Goal: Find specific page/section: Find specific page/section

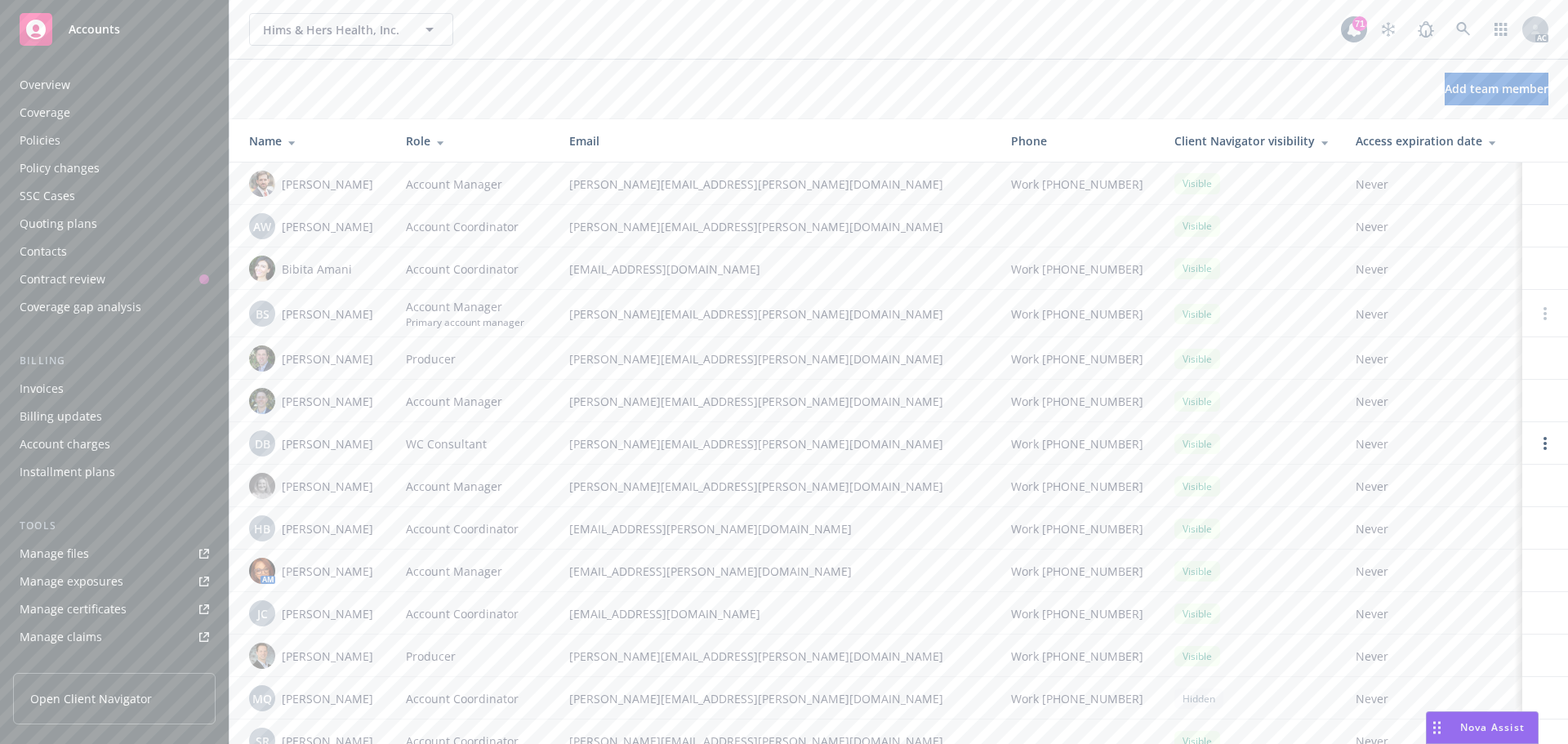
scroll to position [319, 0]
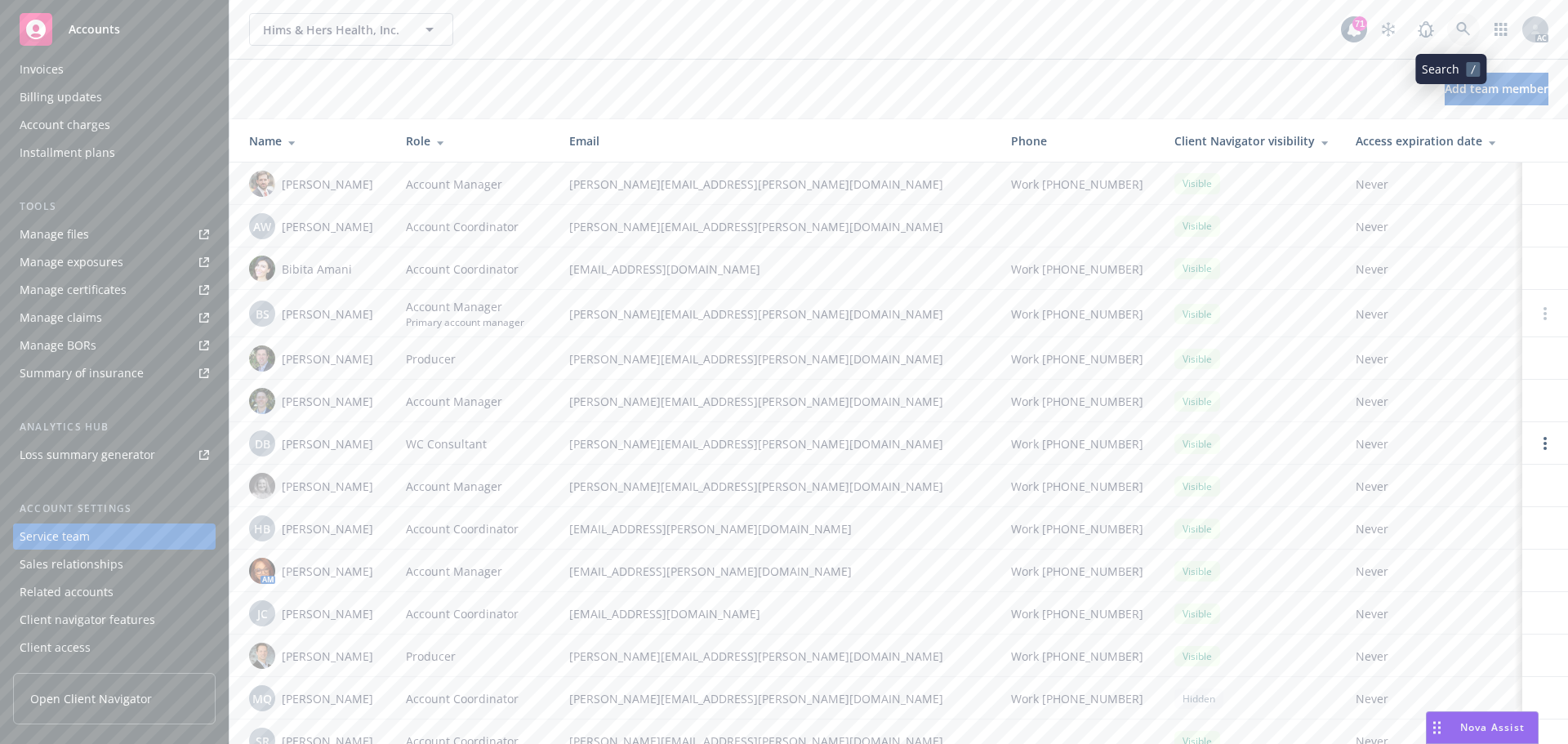
click at [1456, 25] on icon at bounding box center [1463, 29] width 15 height 15
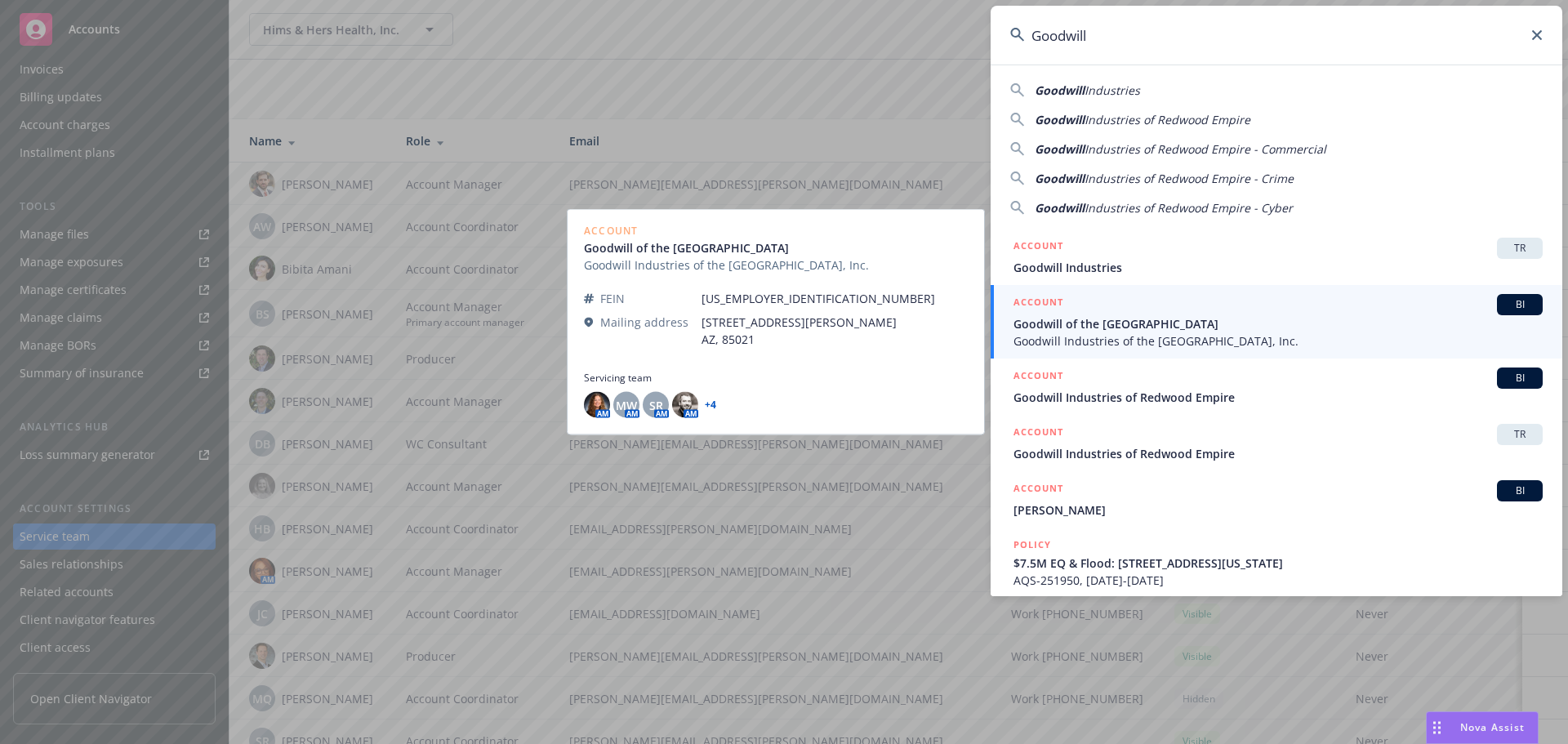
type input "Goodwill"
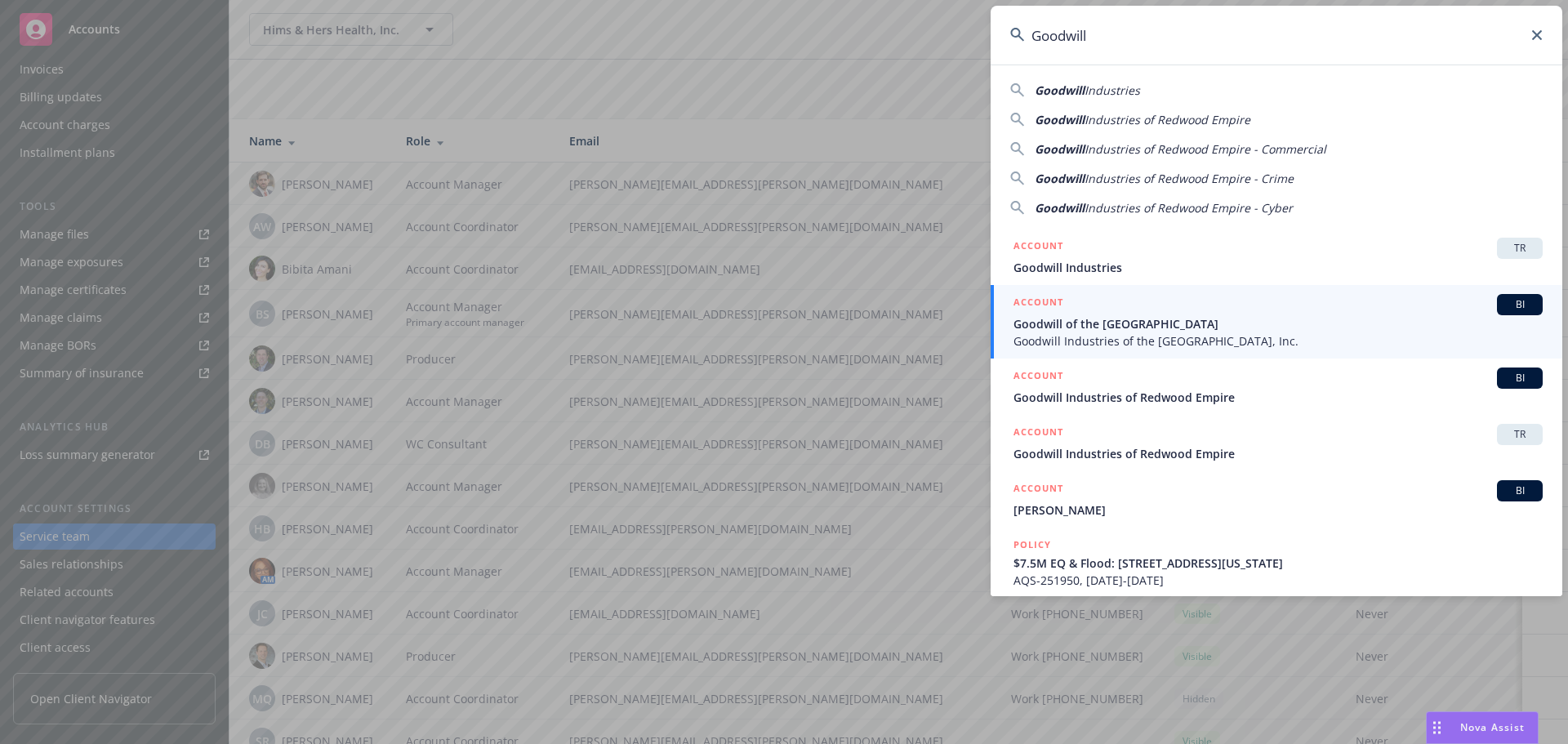
click at [1064, 329] on span "Goodwill of the [GEOGRAPHIC_DATA]" at bounding box center [1278, 324] width 529 height 17
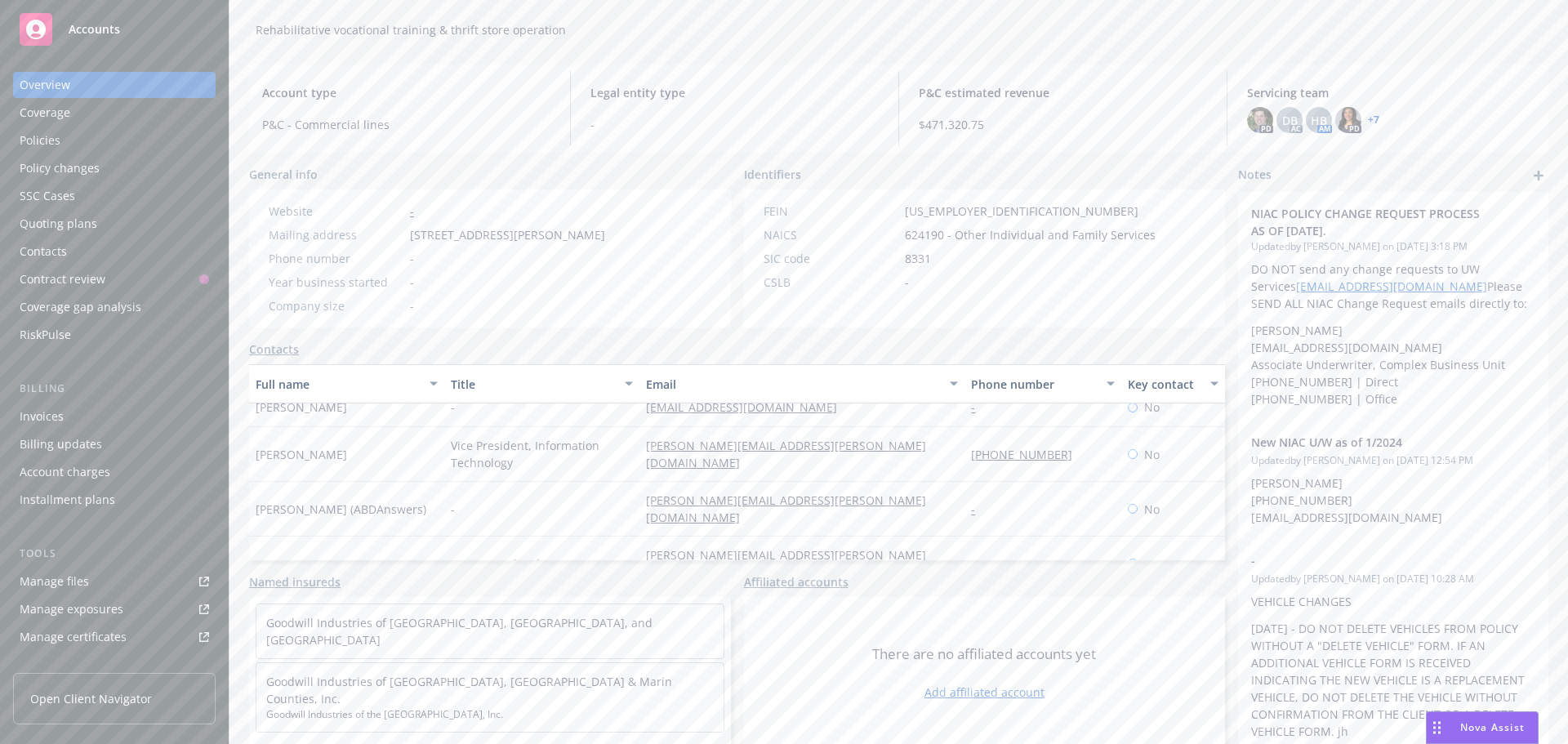
scroll to position [250, 0]
click at [53, 142] on div "Policies" at bounding box center [40, 140] width 41 height 26
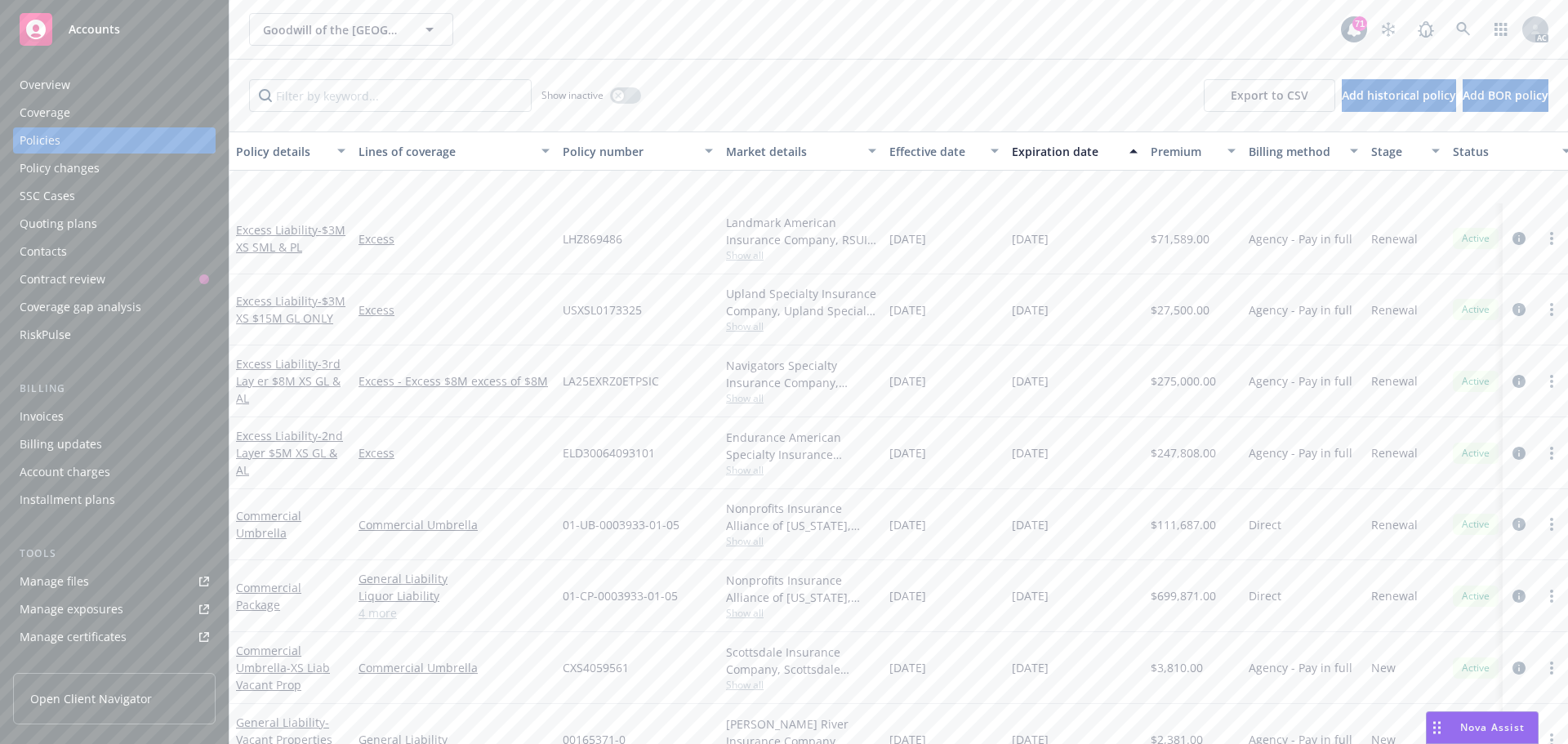
scroll to position [886, 0]
